Goal: Book appointment/travel/reservation

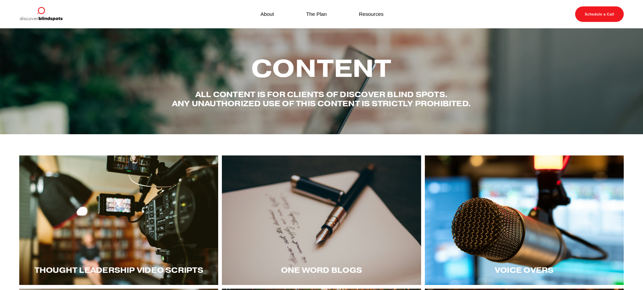
click at [46, 12] on img at bounding box center [40, 14] width 43 height 16
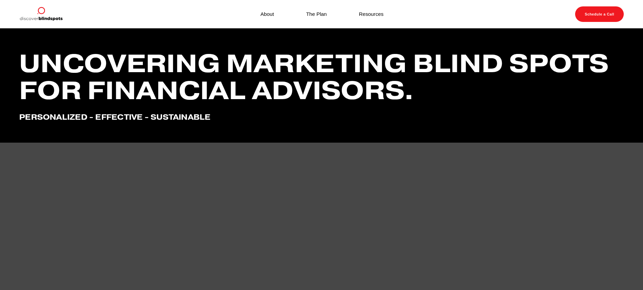
click at [606, 12] on link "Schedule a Call" at bounding box center [599, 14] width 49 height 16
